Goal: Information Seeking & Learning: Learn about a topic

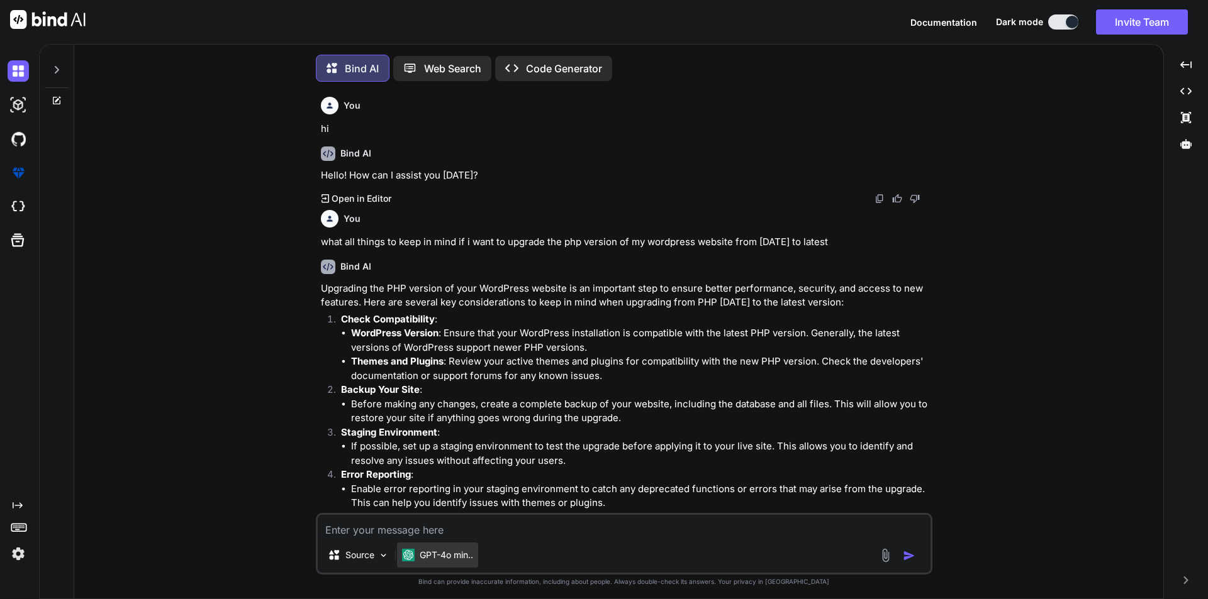
scroll to position [1067, 0]
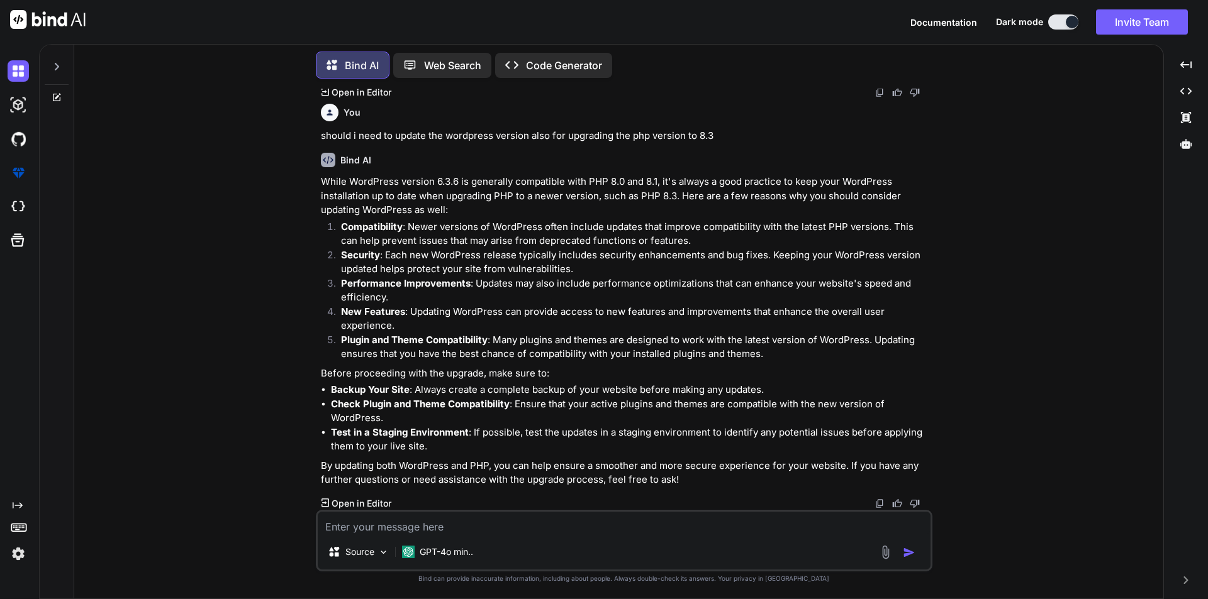
click at [421, 529] on textarea at bounding box center [624, 523] width 613 height 23
type textarea "hi"
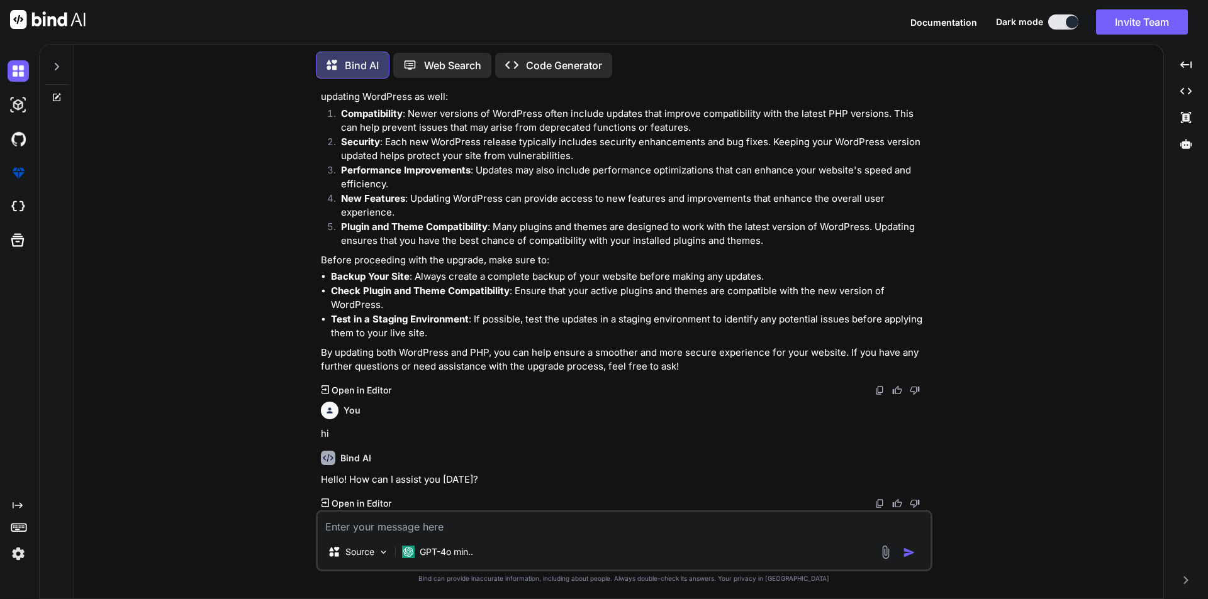
scroll to position [1180, 0]
click at [402, 534] on textarea at bounding box center [624, 523] width 613 height 23
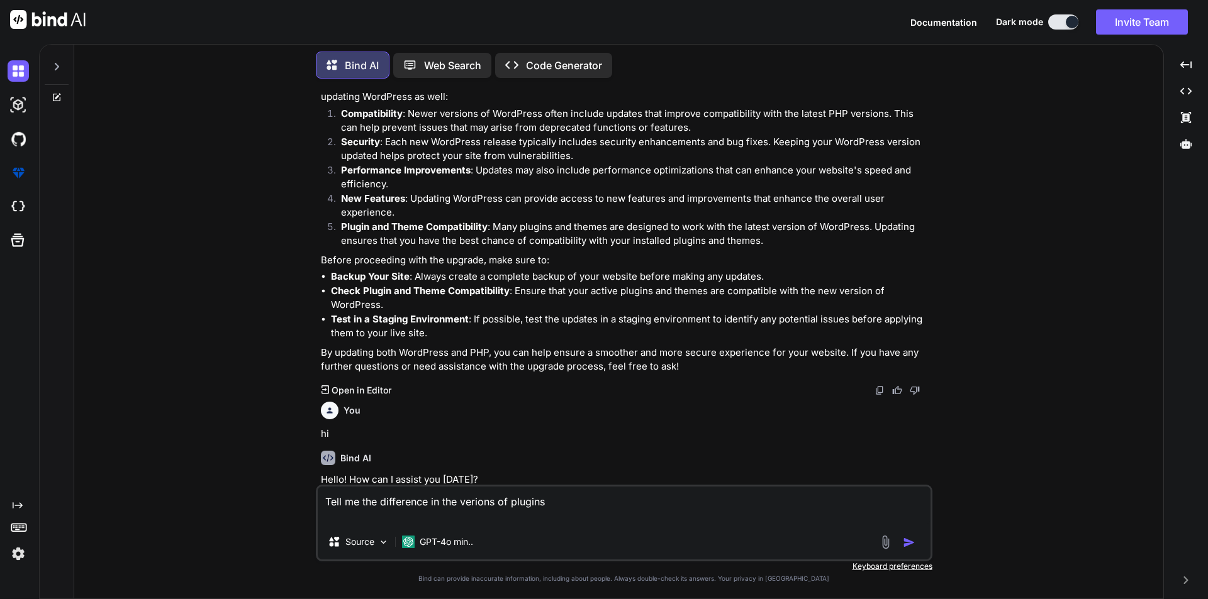
scroll to position [1199, 0]
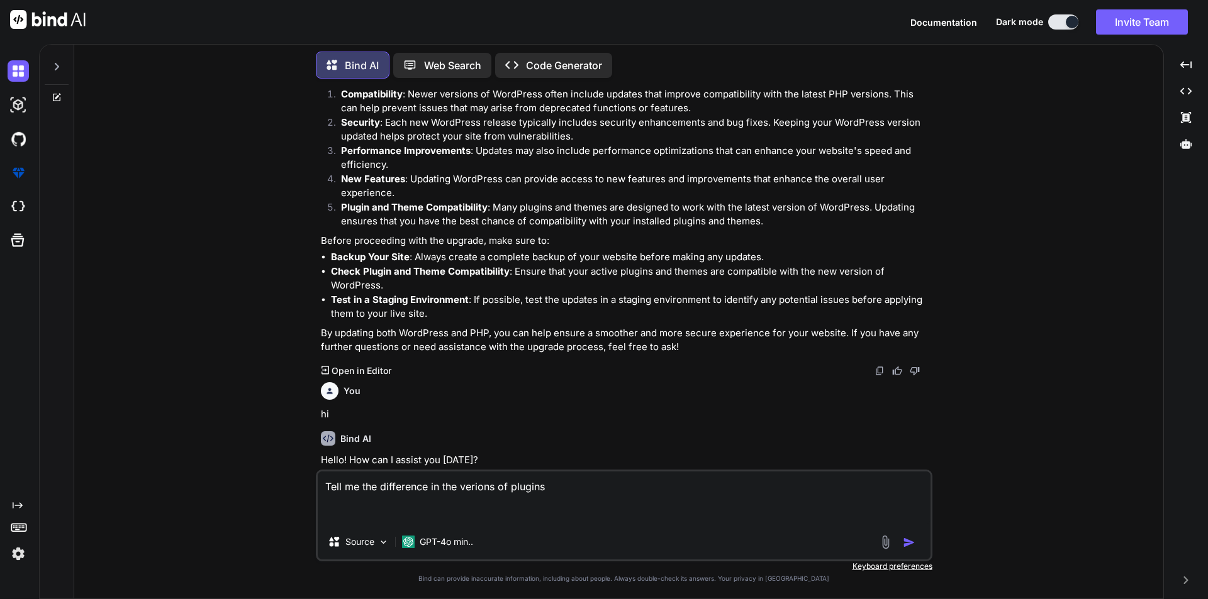
type textarea "Lore ip dol sitametcon ad eli seddoei te incidid  Utlabore Etd - Magnaal 0.2.7…"
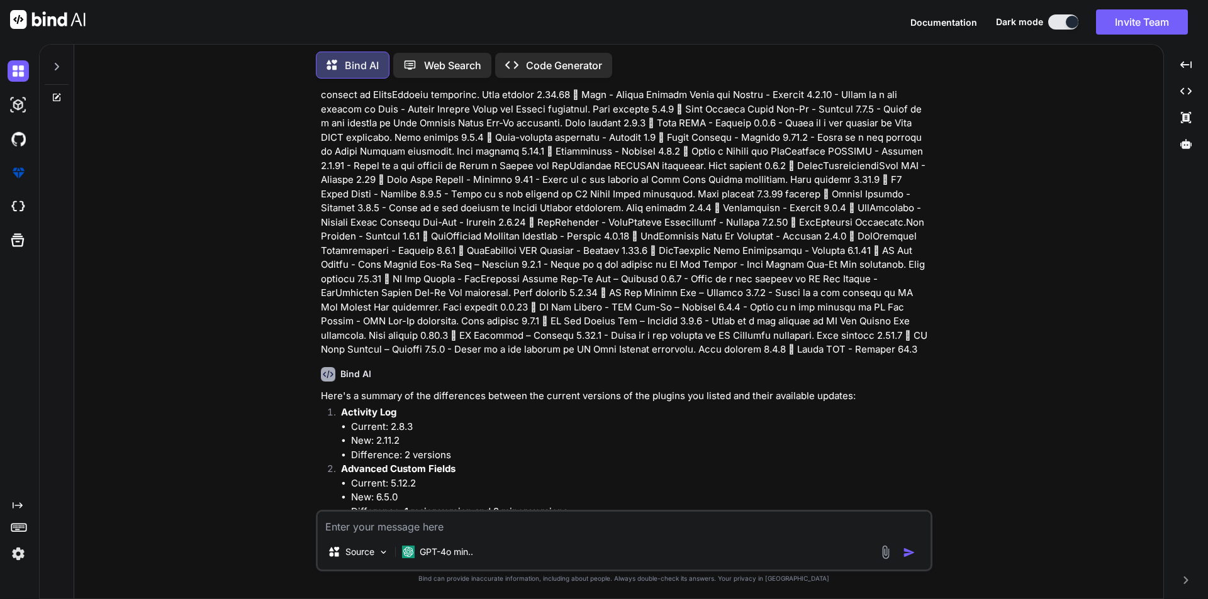
scroll to position [2036, 0]
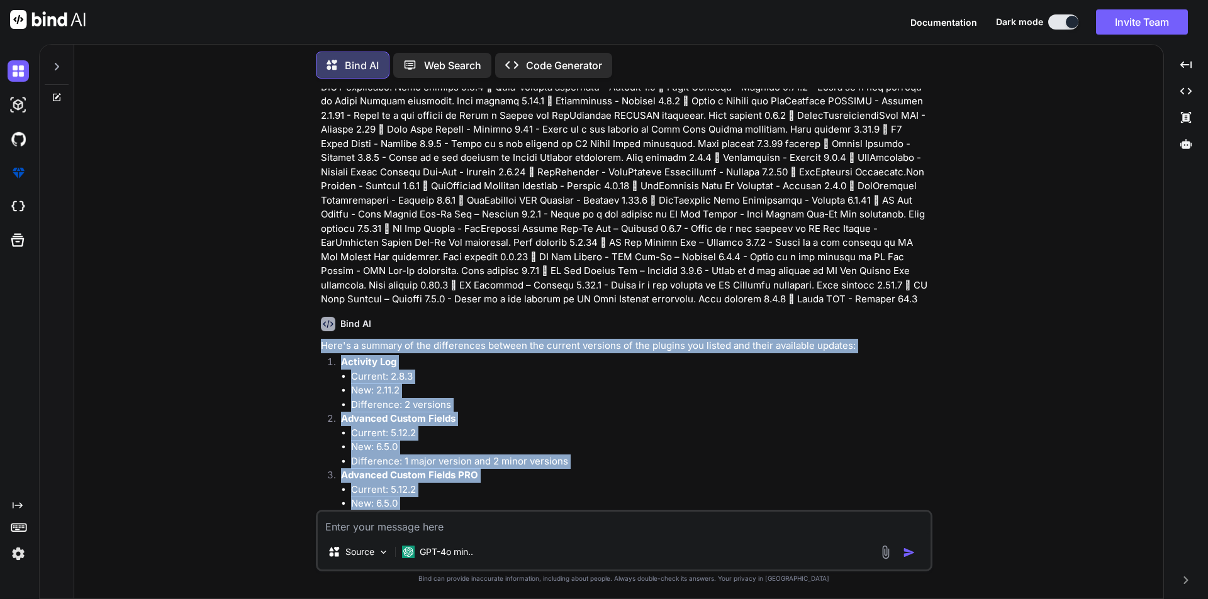
drag, startPoint x: 469, startPoint y: 445, endPoint x: 319, endPoint y: 347, distance: 179.0
click at [319, 347] on div "You hi Bind AI Hello! How can I assist you [DATE]? Created with Pixso. Open in …" at bounding box center [625, 299] width 614 height 421
copy div "Here's a summary of the differences between the current versions of the plugins…"
click at [348, 348] on p "Here's a summary of the differences between the current versions of the plugins…" at bounding box center [625, 346] width 609 height 14
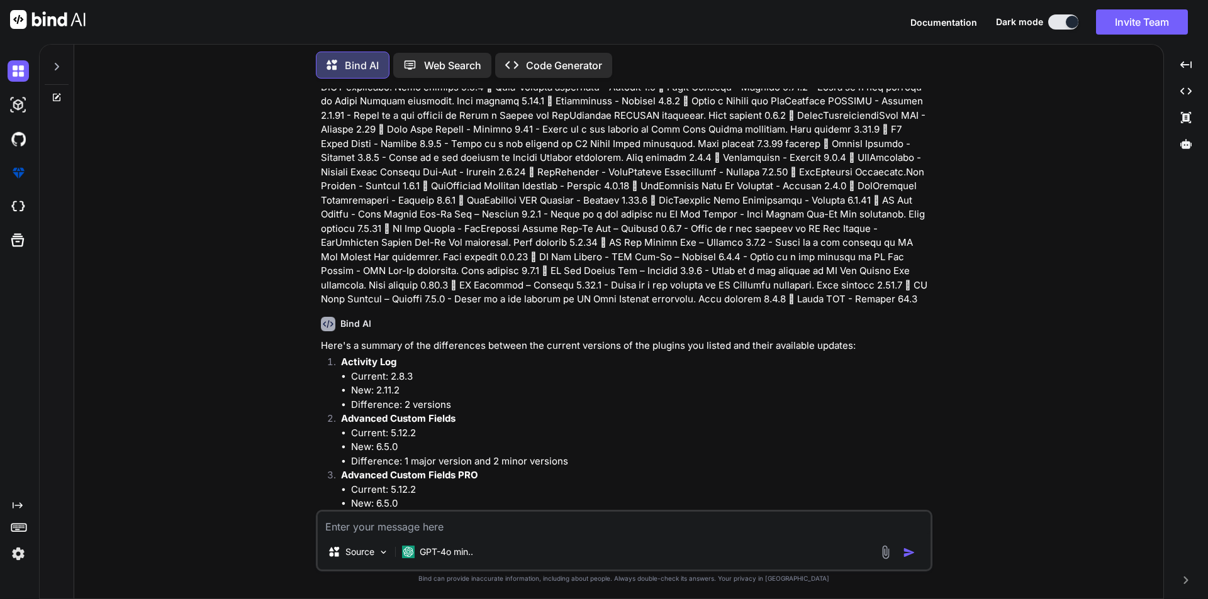
click at [321, 343] on p "Here's a summary of the differences between the current versions of the plugins…" at bounding box center [625, 346] width 609 height 14
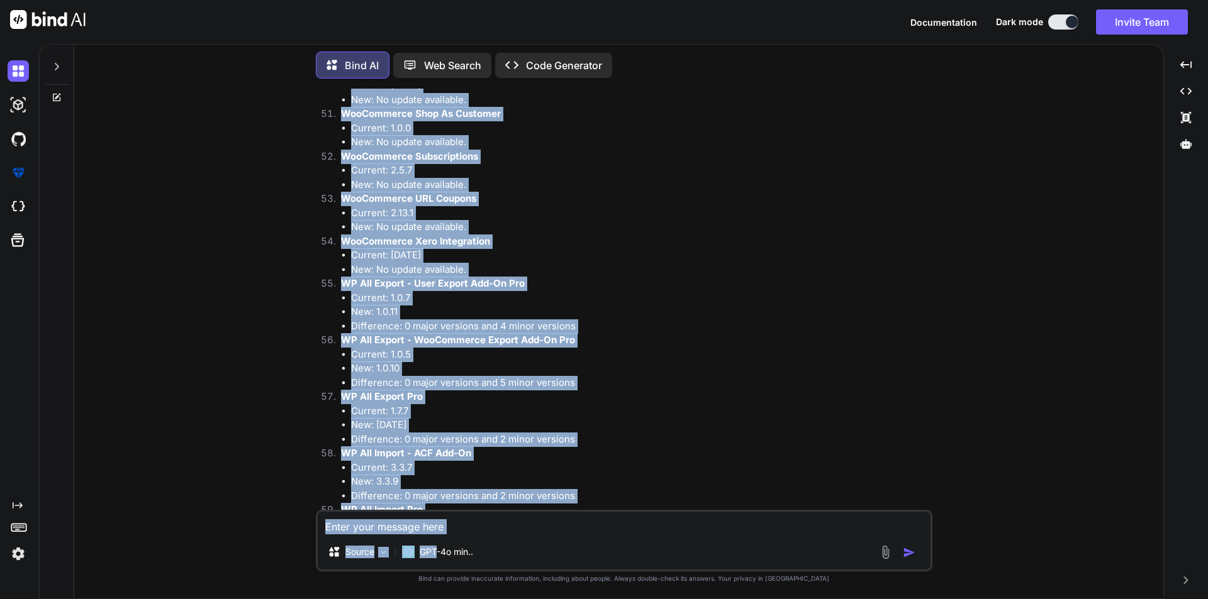
scroll to position [5093, 0]
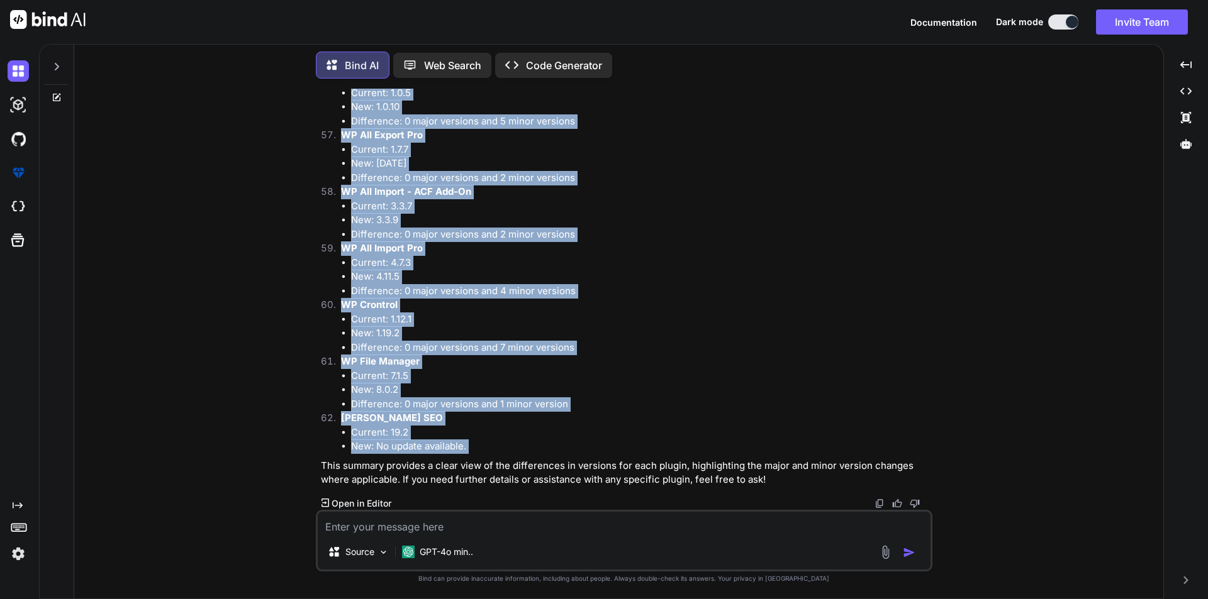
drag, startPoint x: 320, startPoint y: 343, endPoint x: 469, endPoint y: 445, distance: 180.0
copy div "Here's a summary of the differences between the current versions of the plugins…"
click at [502, 407] on li "Difference: 0 major versions and 1 minor version" at bounding box center [640, 404] width 579 height 14
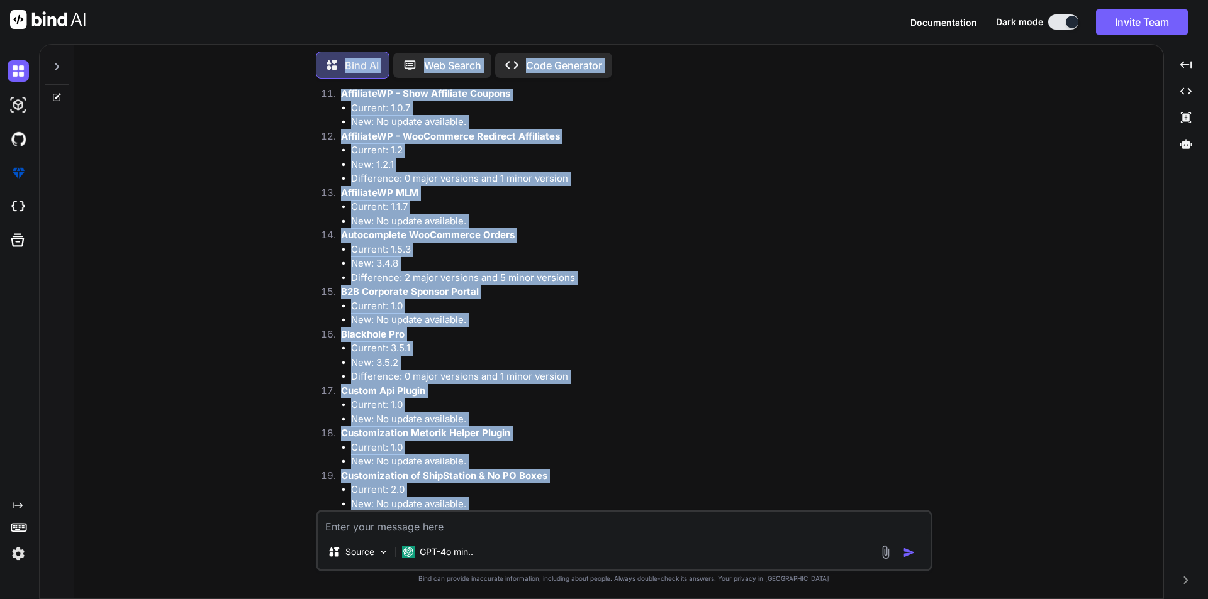
scroll to position [2239, 0]
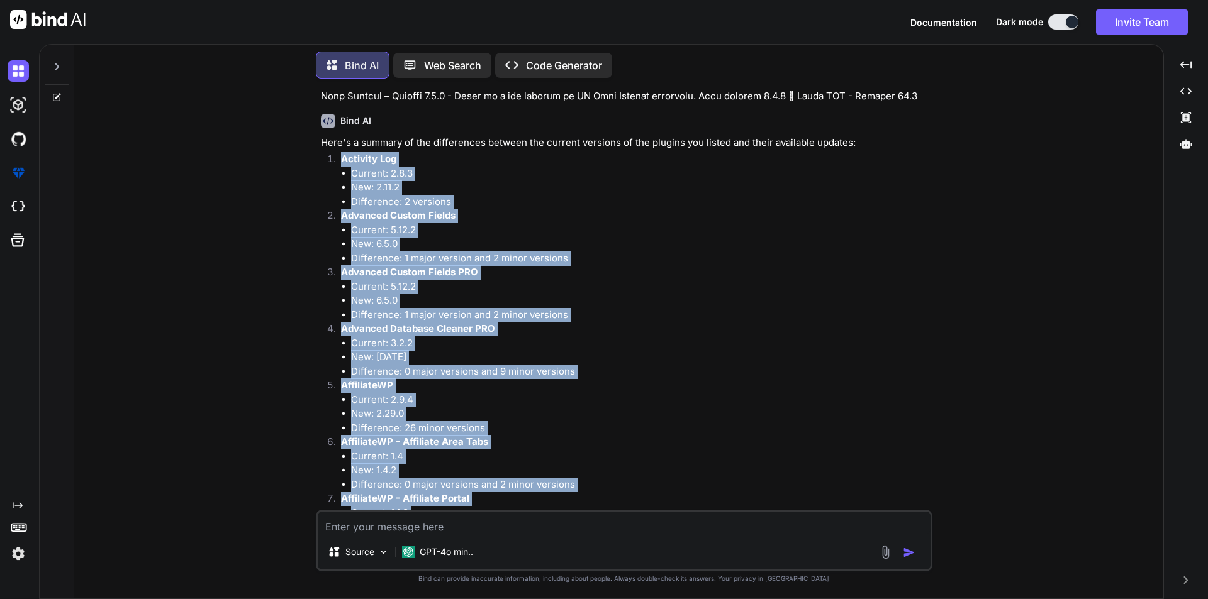
drag, startPoint x: 476, startPoint y: 444, endPoint x: 334, endPoint y: 165, distance: 313.3
copy ol "Activity Log Current: 2.8.3 New: 2.11.2 Difference: 2 versions Advanced Custom …"
click at [506, 370] on li "Difference: 0 major versions and 9 minor versions" at bounding box center [640, 372] width 579 height 14
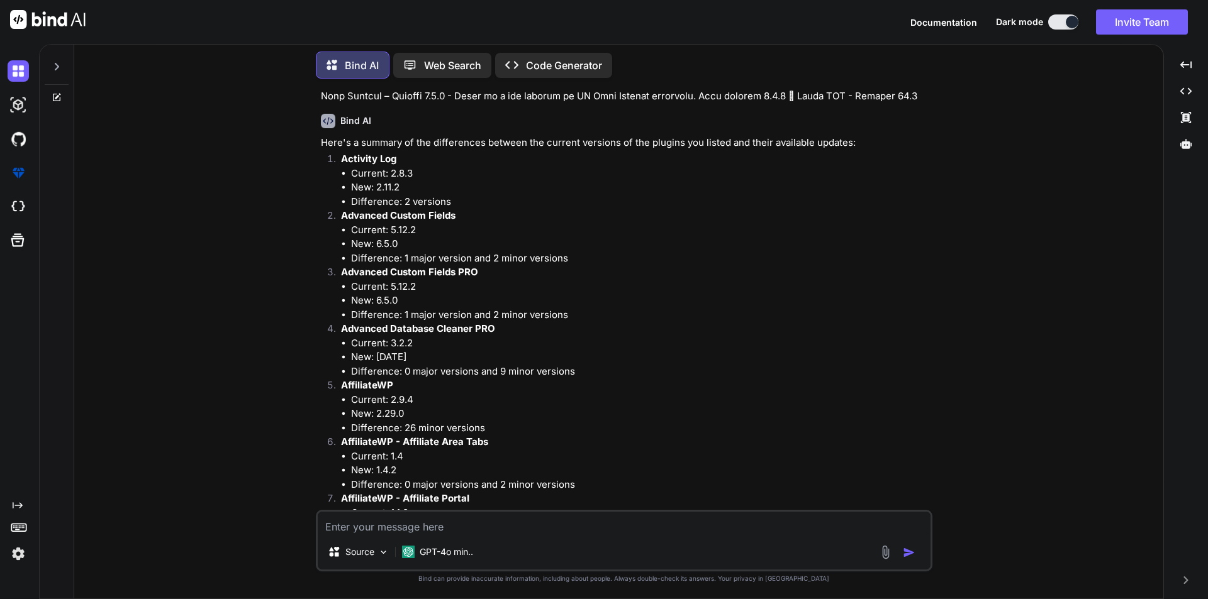
click at [361, 342] on li "Current: 3.2.2" at bounding box center [640, 343] width 579 height 14
click at [470, 338] on li "Current: 3.2.2" at bounding box center [640, 343] width 579 height 14
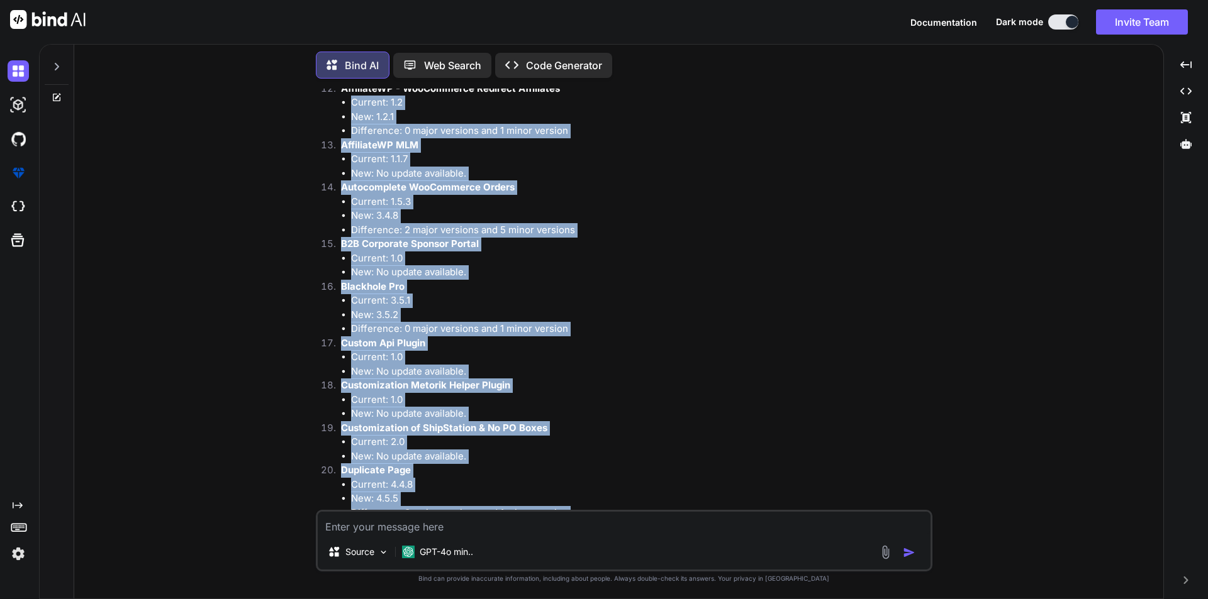
scroll to position [2884, 0]
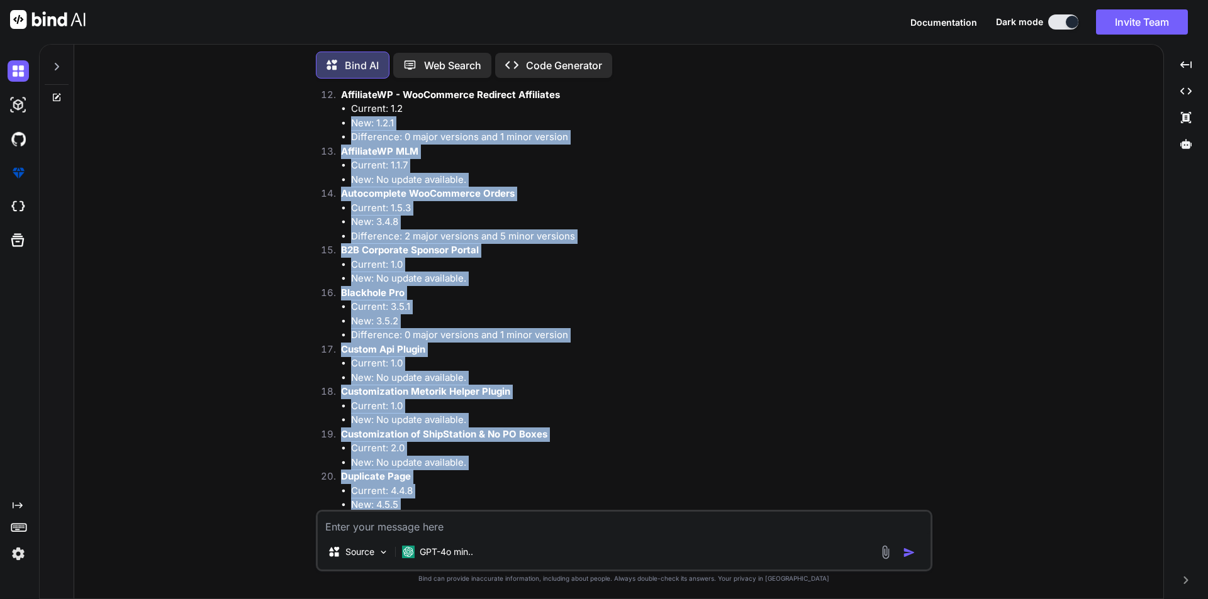
drag, startPoint x: 469, startPoint y: 445, endPoint x: 341, endPoint y: 118, distance: 350.7
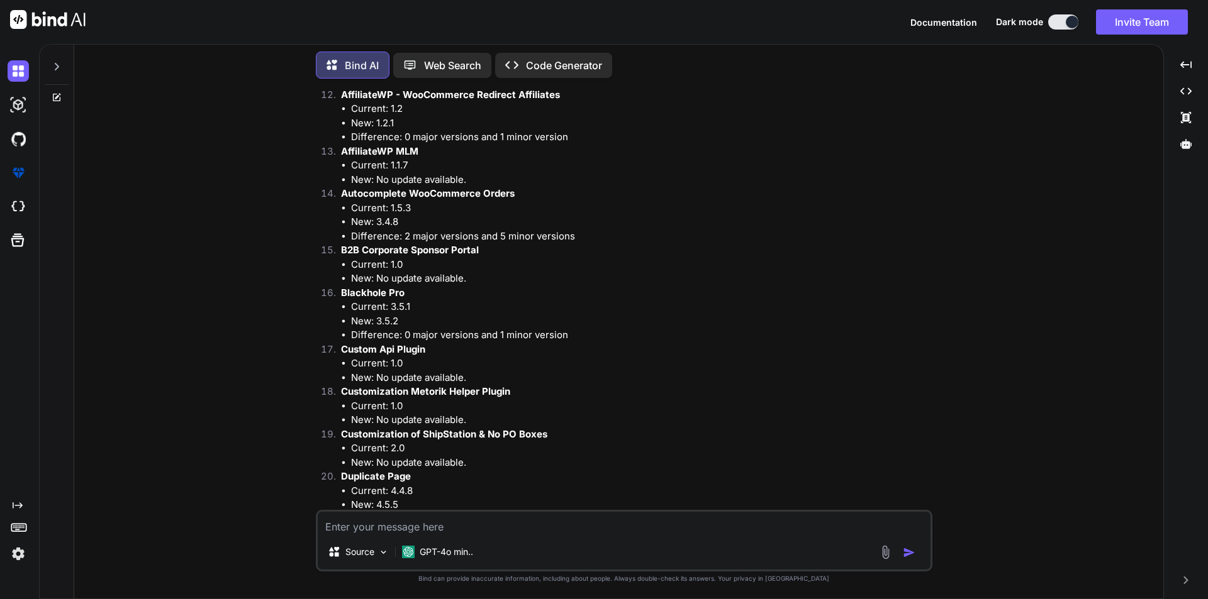
click at [394, 531] on textarea at bounding box center [624, 523] width 613 height 23
type textarea "e"
type textarea "explain the differences in detail for each"
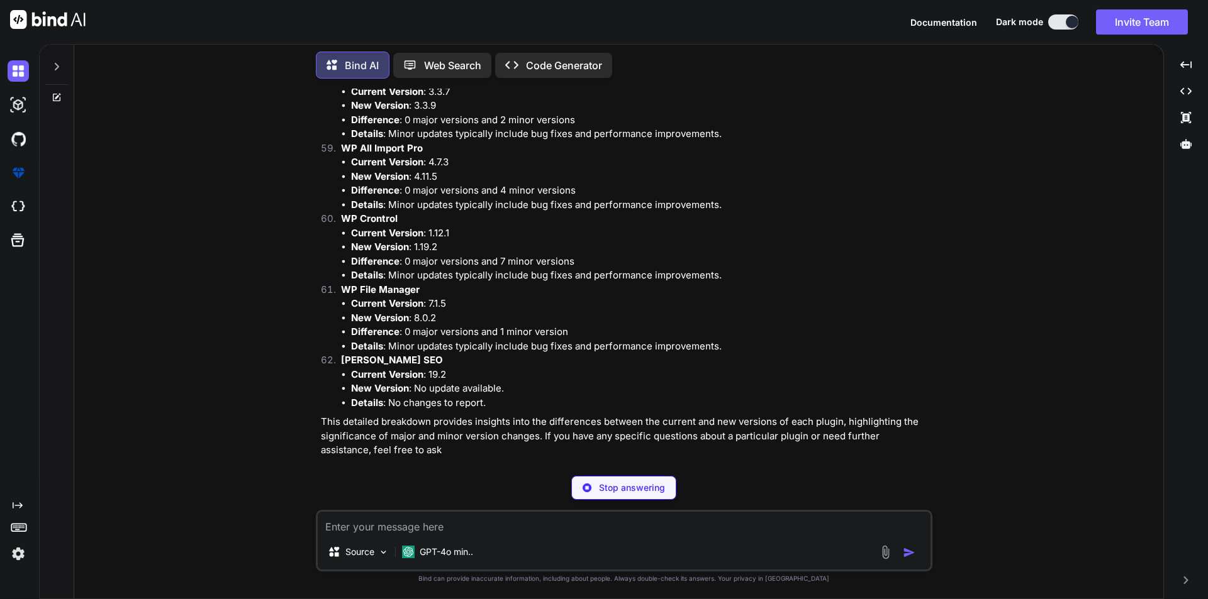
scroll to position [9346, 0]
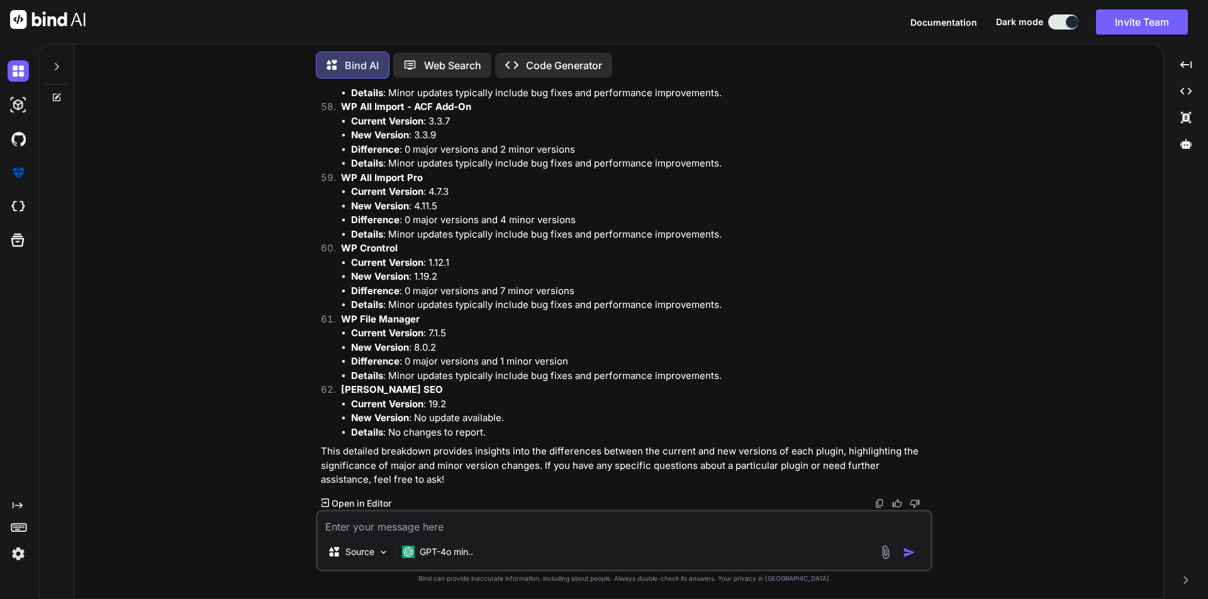
click at [531, 526] on textarea at bounding box center [624, 523] width 613 height 23
click at [358, 526] on textarea "i want what all changed in the newer version compared to older versions for eac…" at bounding box center [624, 523] width 613 height 23
type textarea "i want to know what all changed in the newer version compared to older versions…"
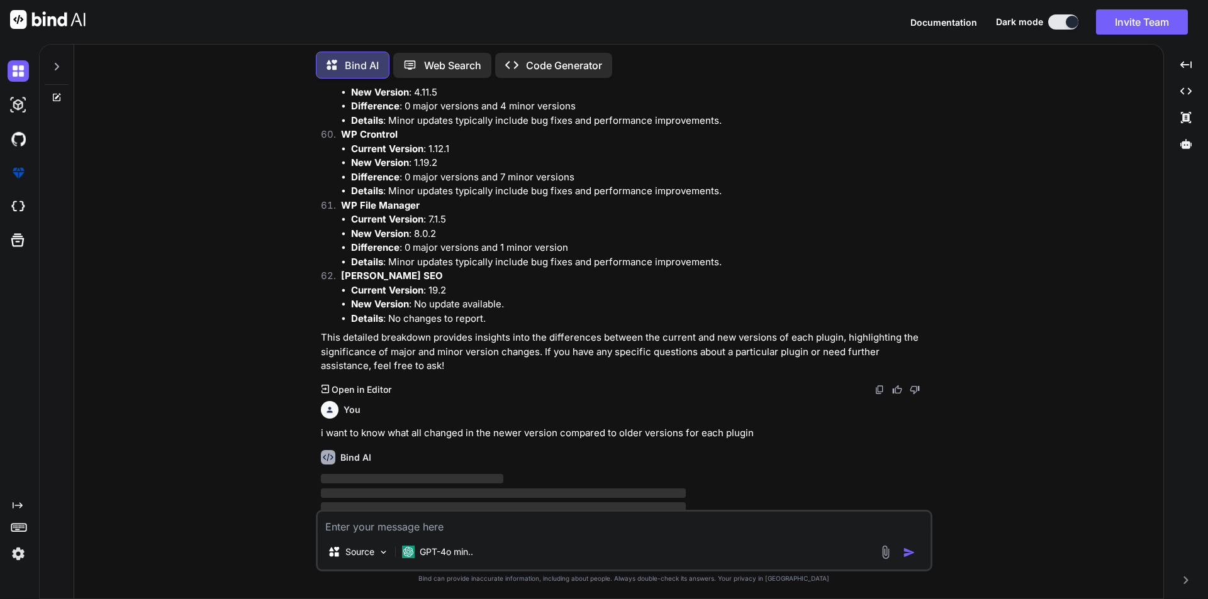
scroll to position [9479, 0]
